Goal: Task Accomplishment & Management: Understand process/instructions

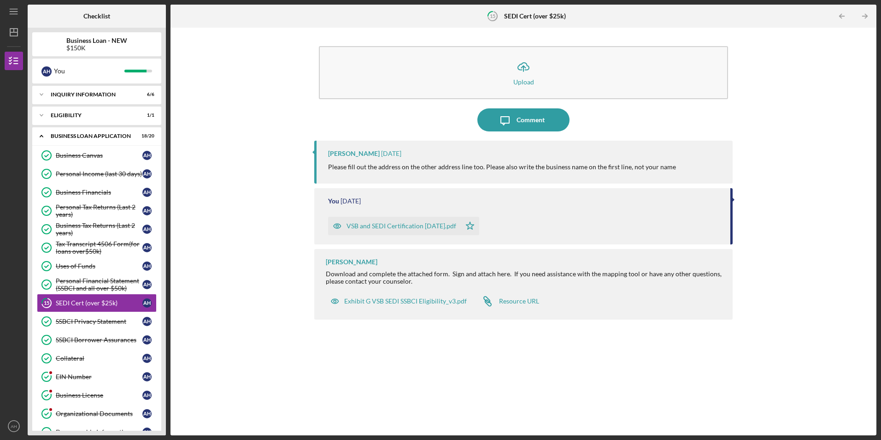
scroll to position [37, 0]
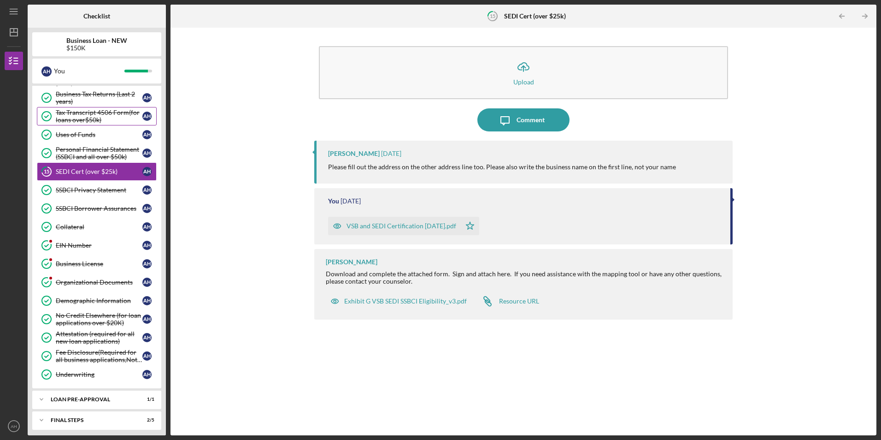
scroll to position [156, 0]
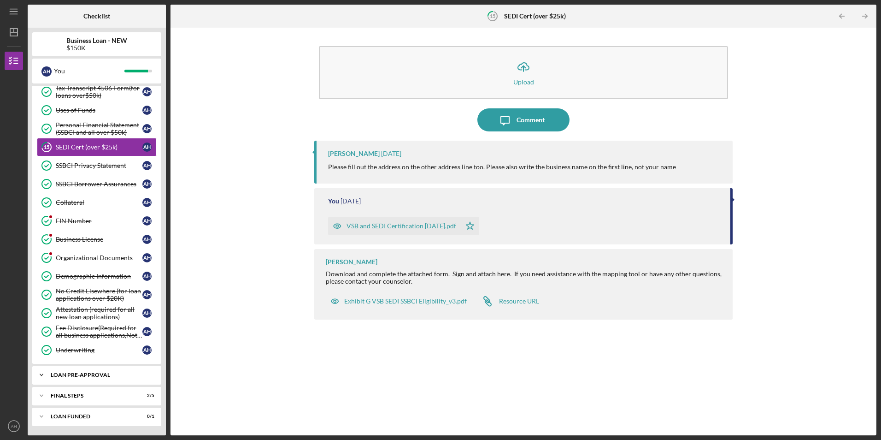
click at [57, 376] on div "LOAN PRE-APPROVAL" at bounding box center [100, 375] width 99 height 6
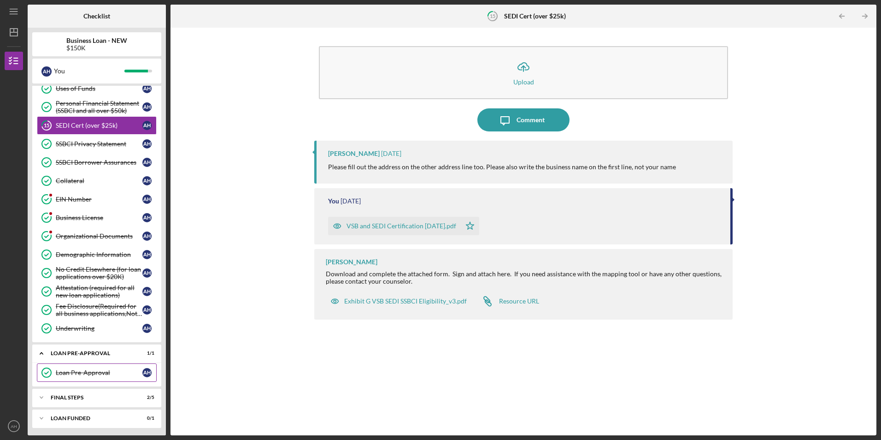
scroll to position [179, 0]
click at [40, 394] on icon "Icon/Expander" at bounding box center [41, 395] width 18 height 18
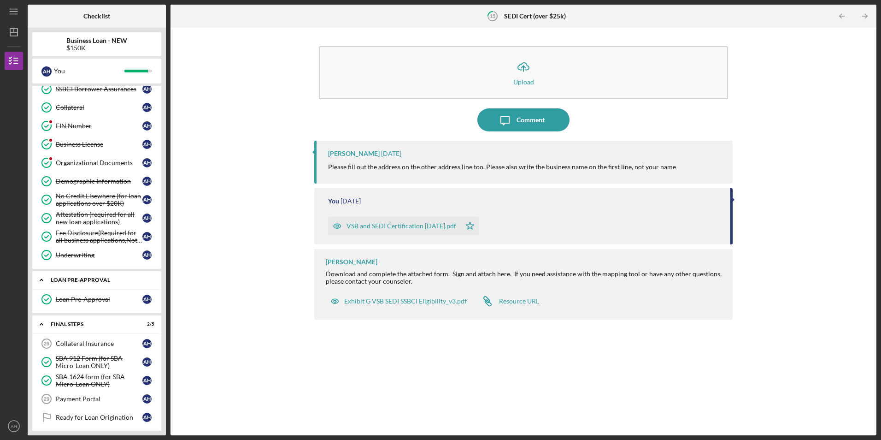
scroll to position [276, 0]
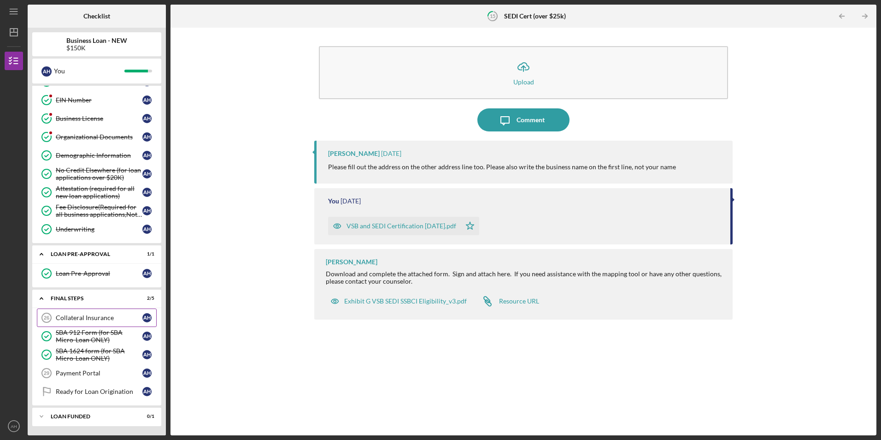
click at [78, 319] on div "Collateral Insurance" at bounding box center [99, 317] width 87 height 7
